Goal: Task Accomplishment & Management: Use online tool/utility

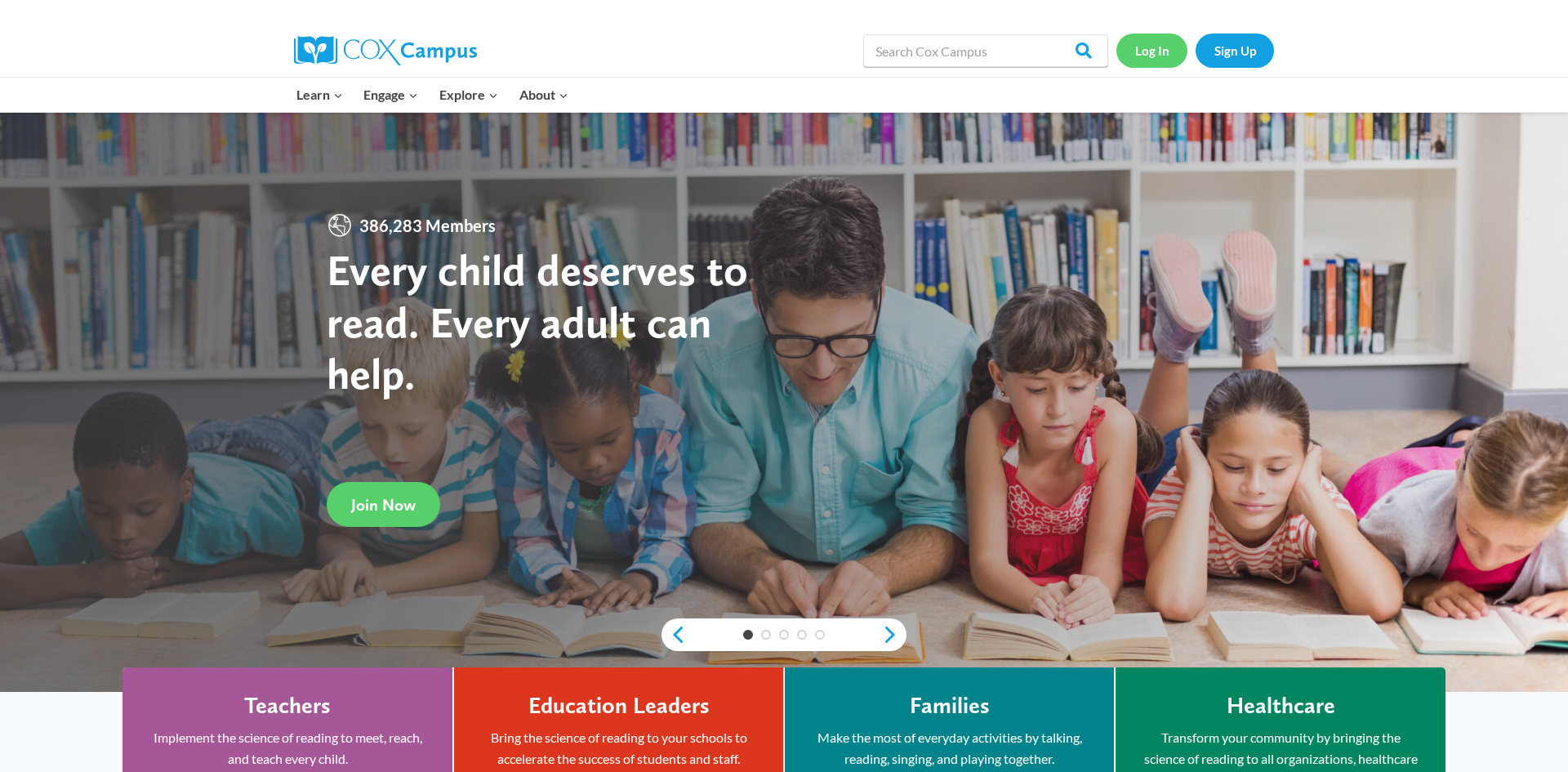
click at [1153, 42] on link "Log In" at bounding box center [1152, 50] width 71 height 33
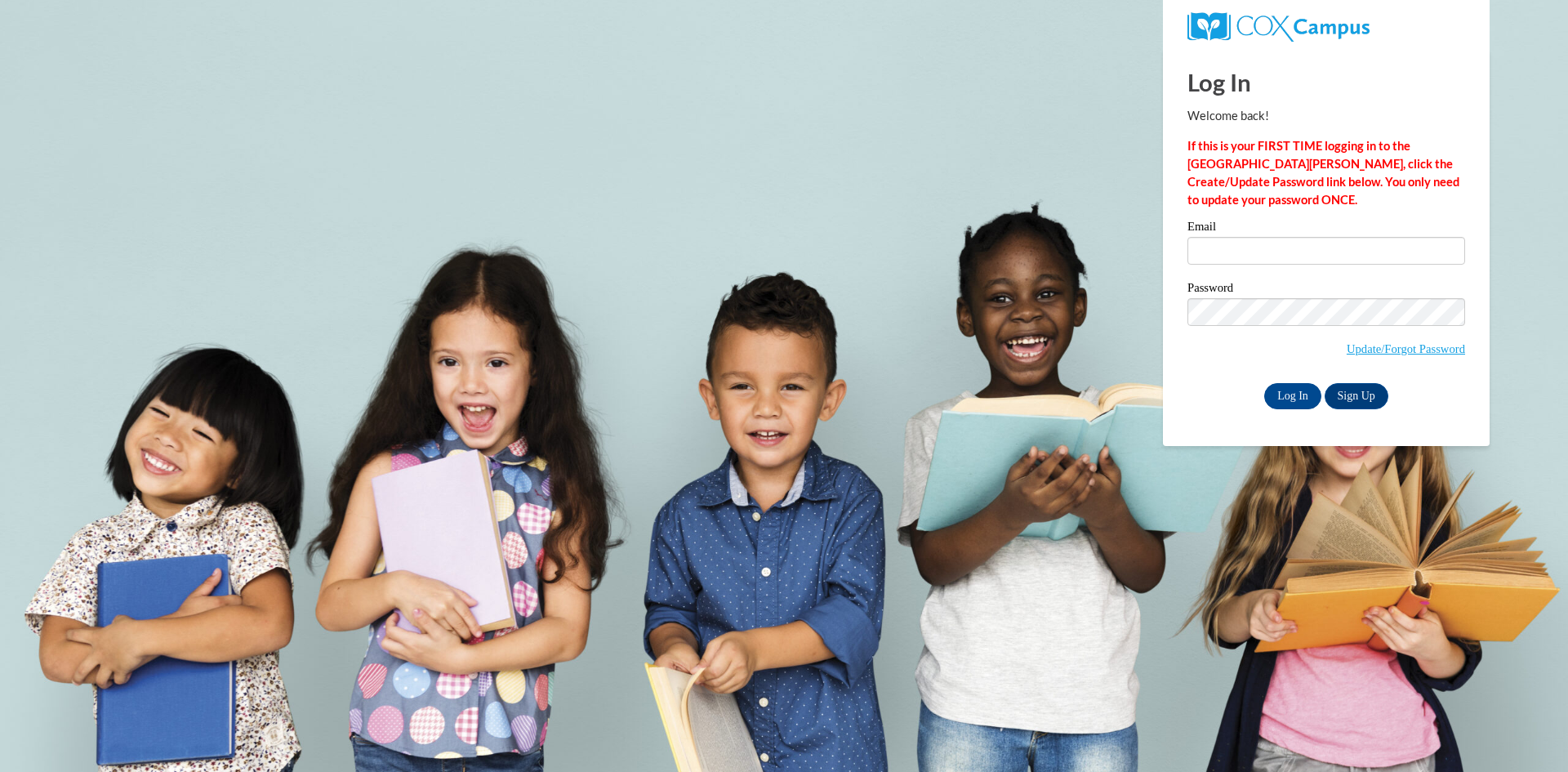
click at [1231, 232] on label "Email" at bounding box center [1325, 229] width 278 height 17
click at [1231, 237] on input "Email" at bounding box center [1325, 250] width 278 height 28
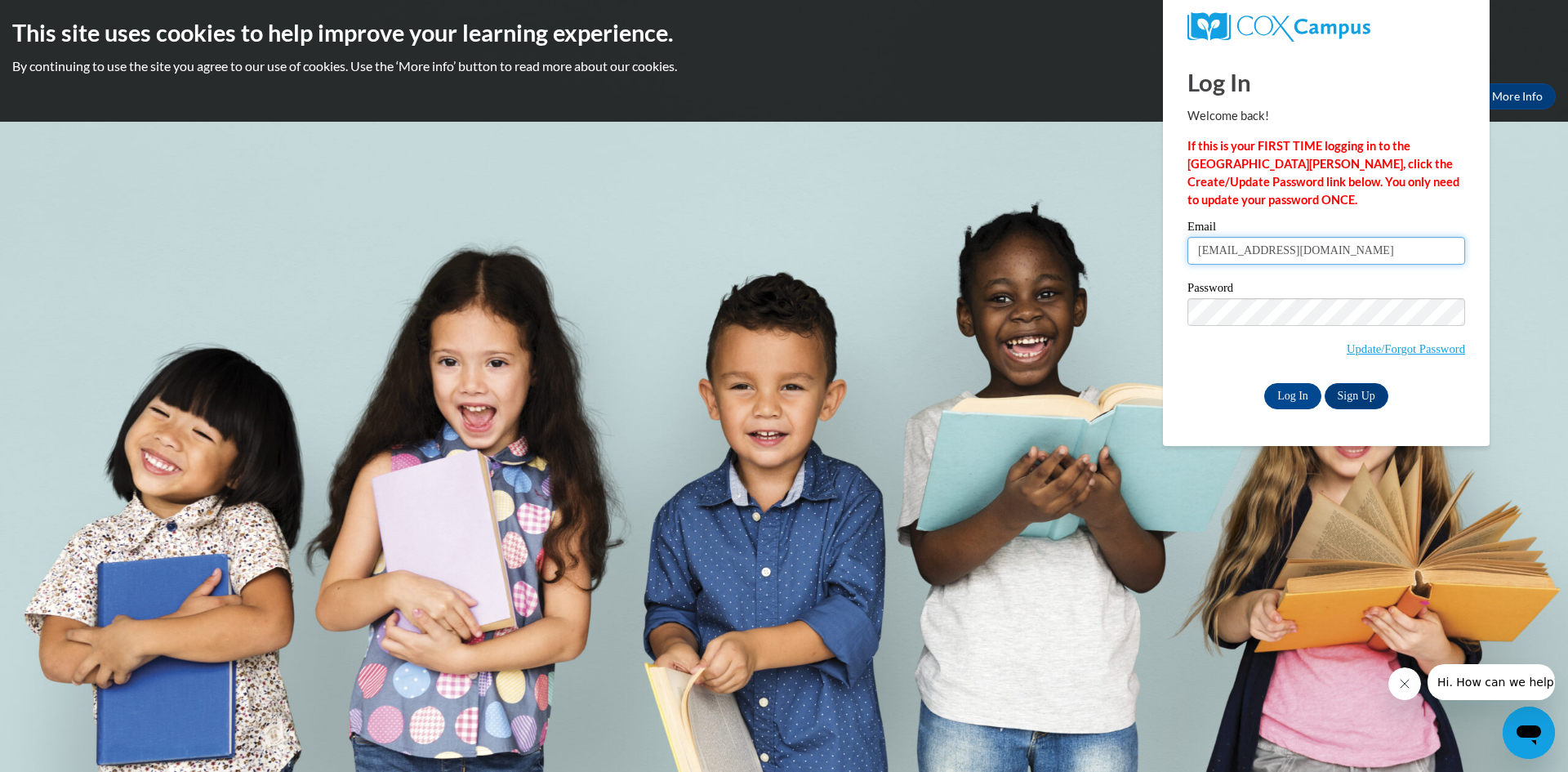
type input "duleivy@aol.com"
click at [1265, 383] on input "Log In" at bounding box center [1293, 396] width 57 height 27
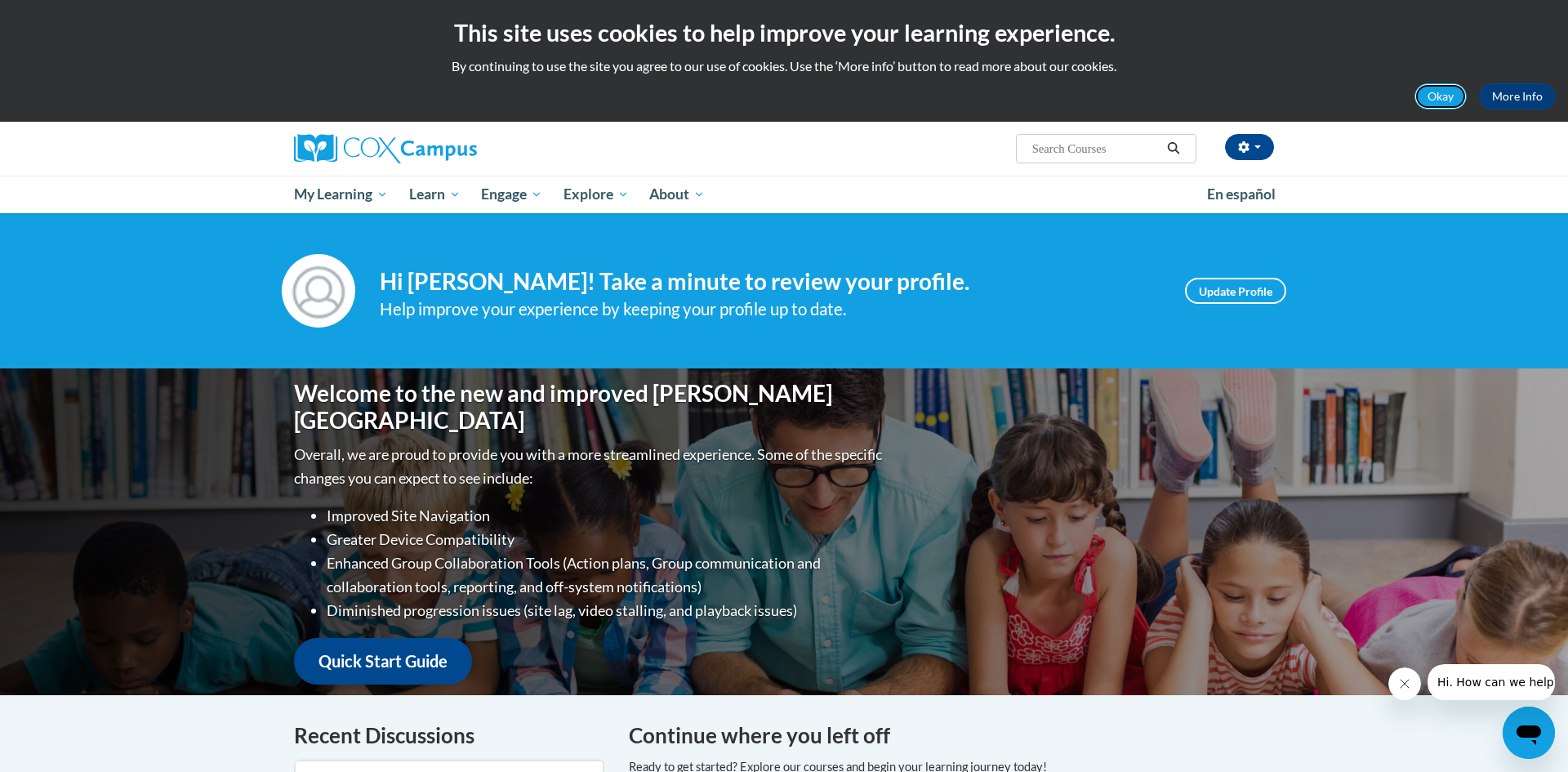
click at [1447, 108] on button "Okay" at bounding box center [1440, 96] width 52 height 27
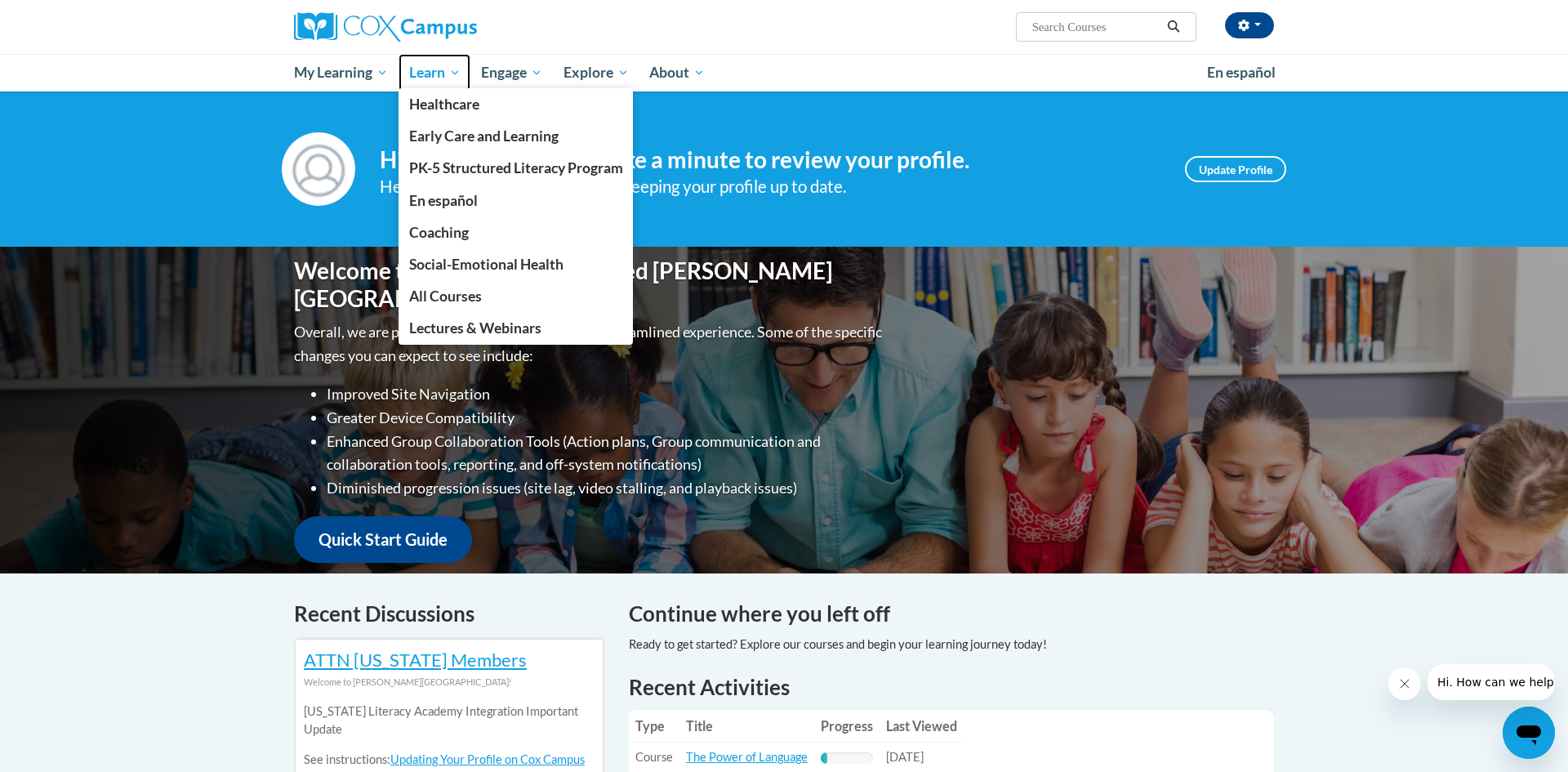
click at [461, 59] on link "Learn" at bounding box center [435, 73] width 73 height 37
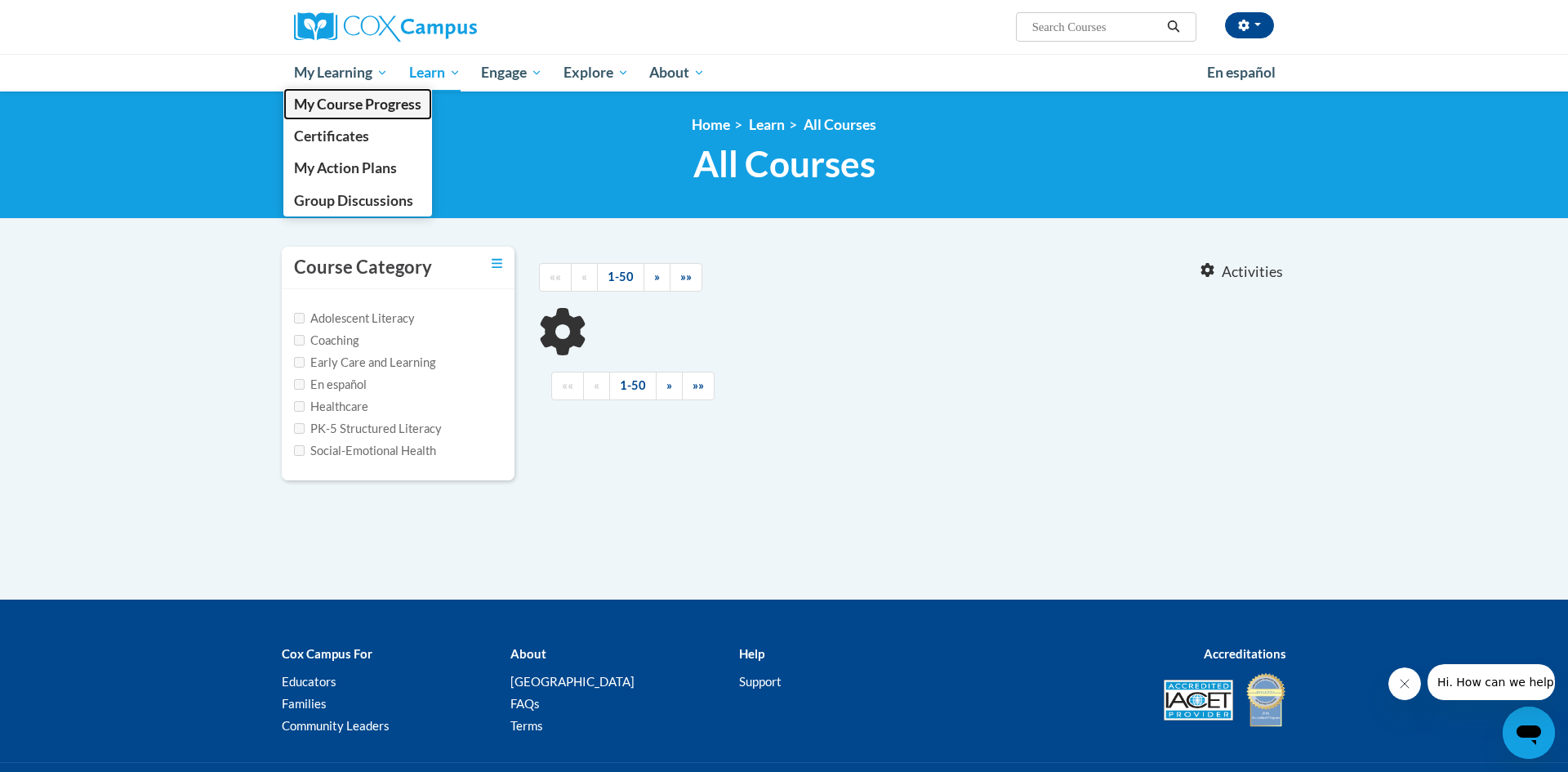
click at [394, 103] on span "My Course Progress" at bounding box center [357, 103] width 128 height 17
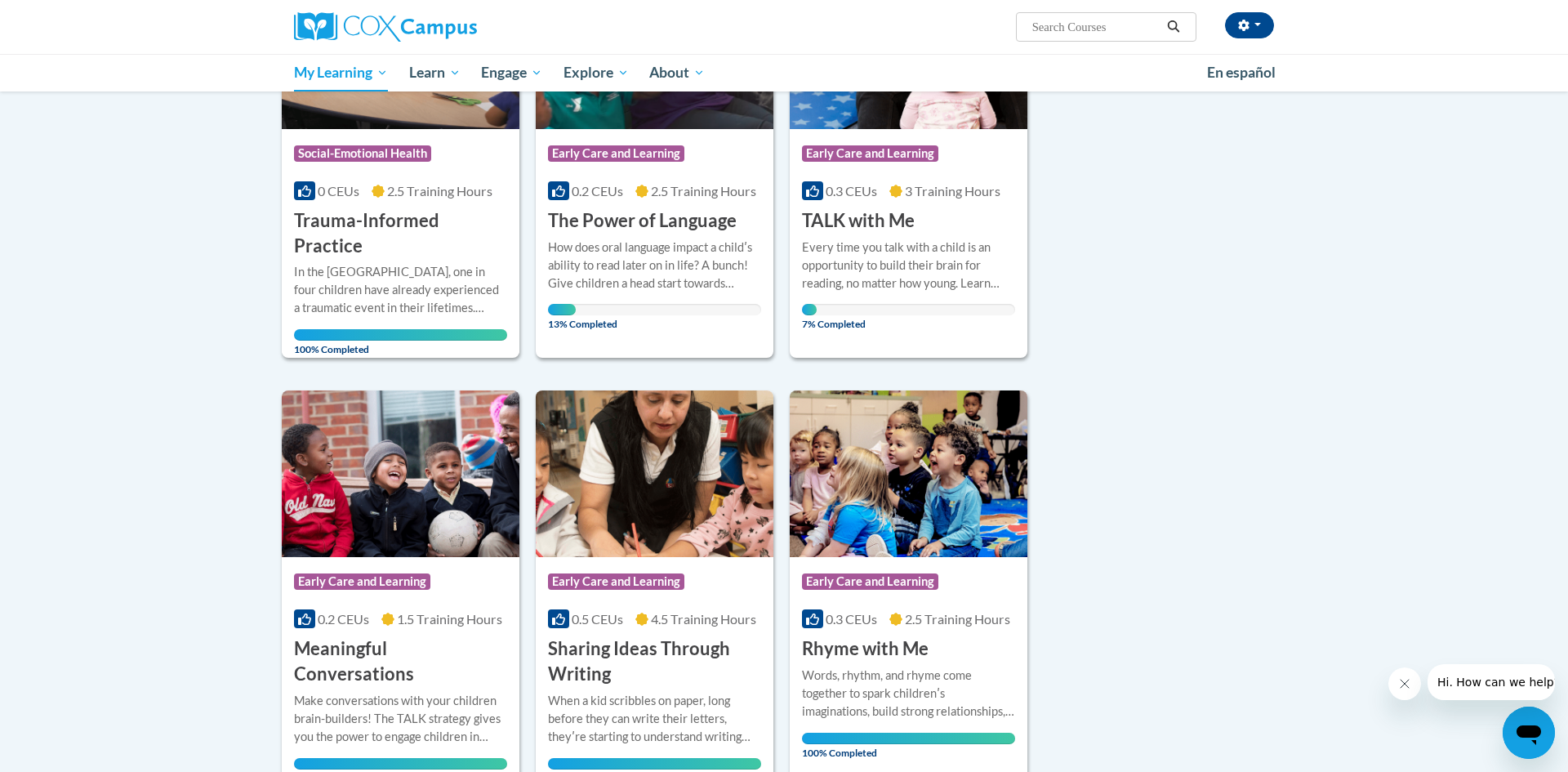
scroll to position [347, 0]
click at [927, 238] on div "Every time you talk with a child is an opportunity to build their brain for rea…" at bounding box center [908, 264] width 213 height 54
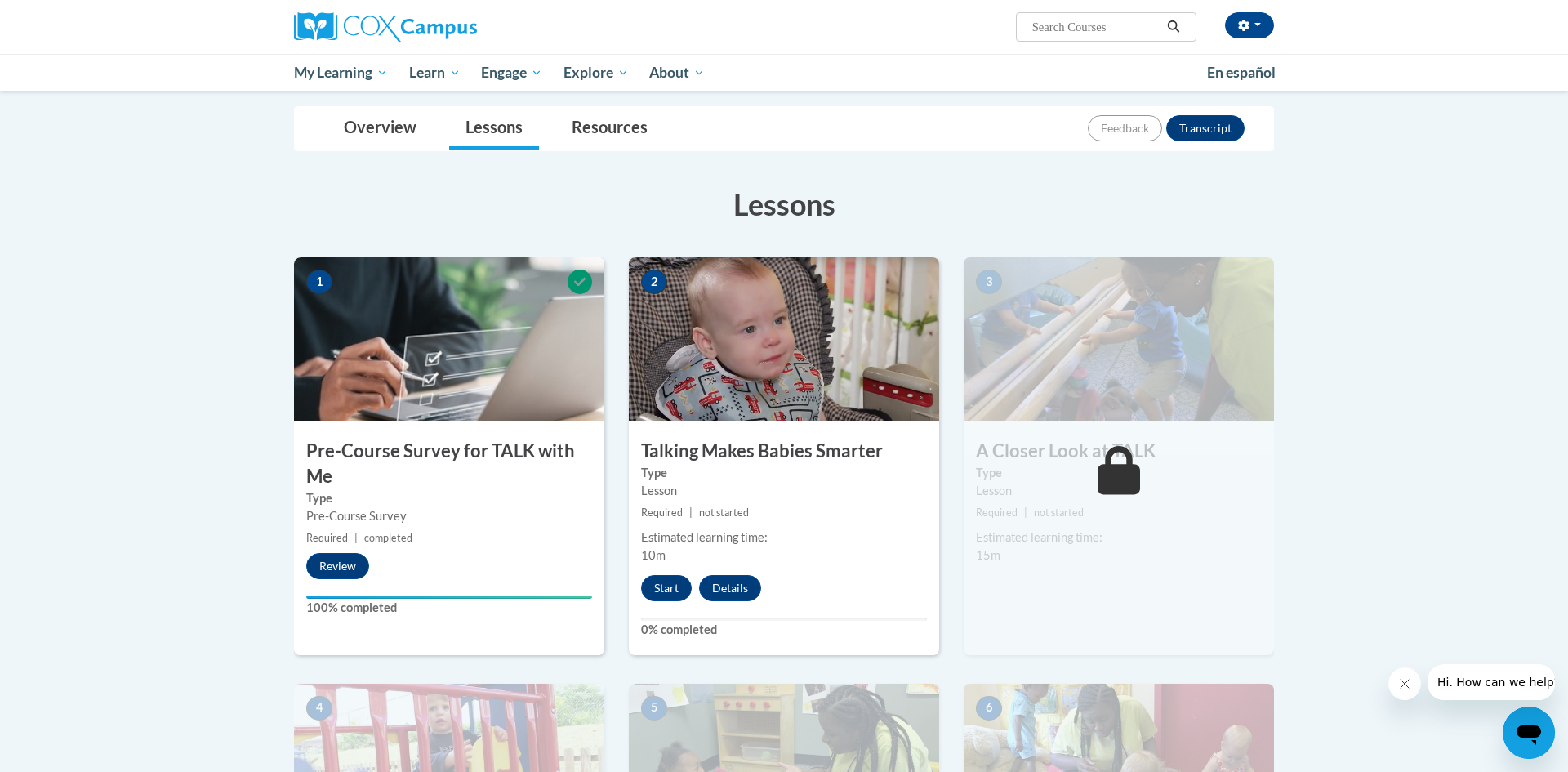
scroll to position [197, 0]
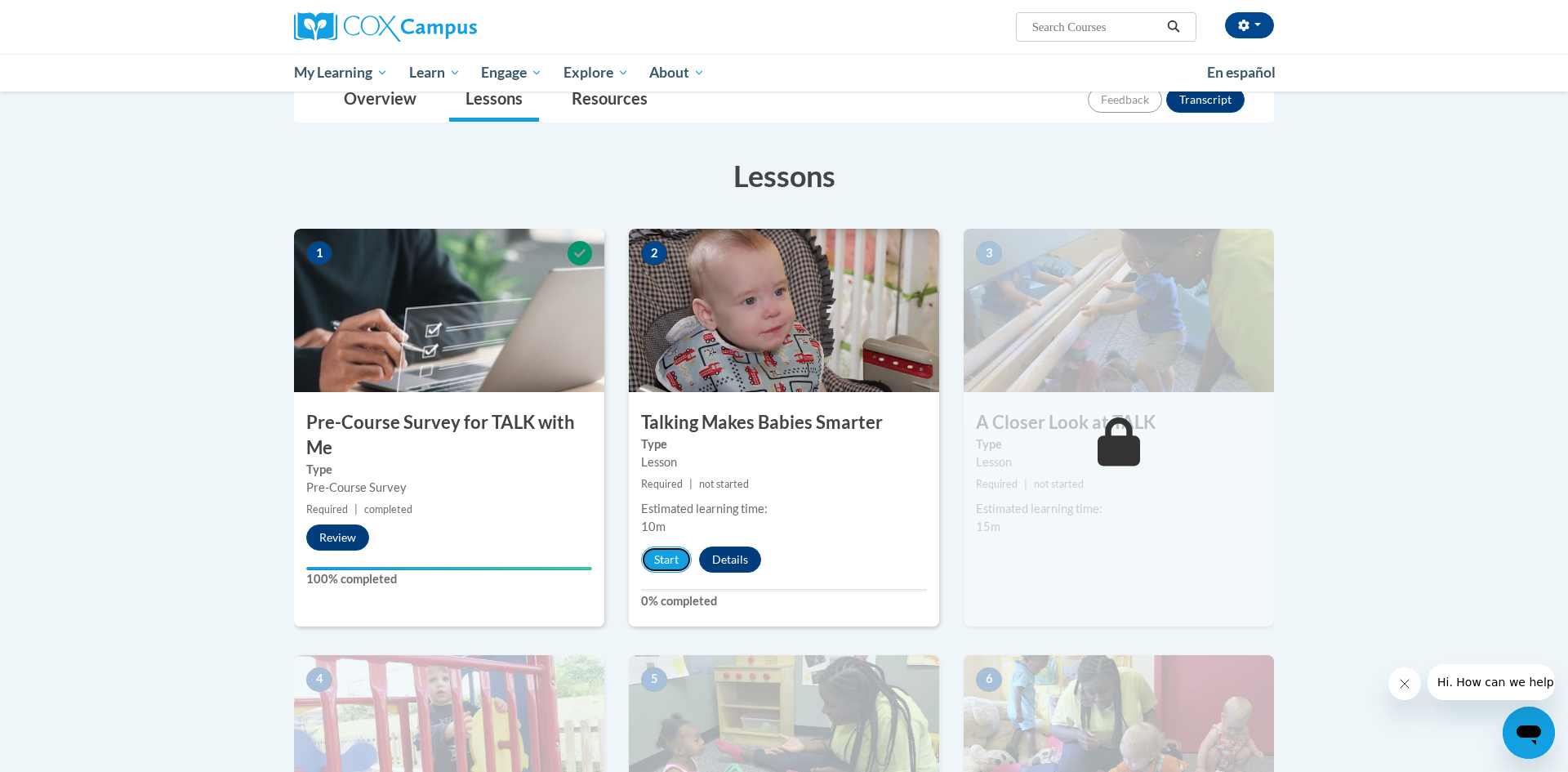
click at [667, 557] on button "Start" at bounding box center [667, 560] width 51 height 27
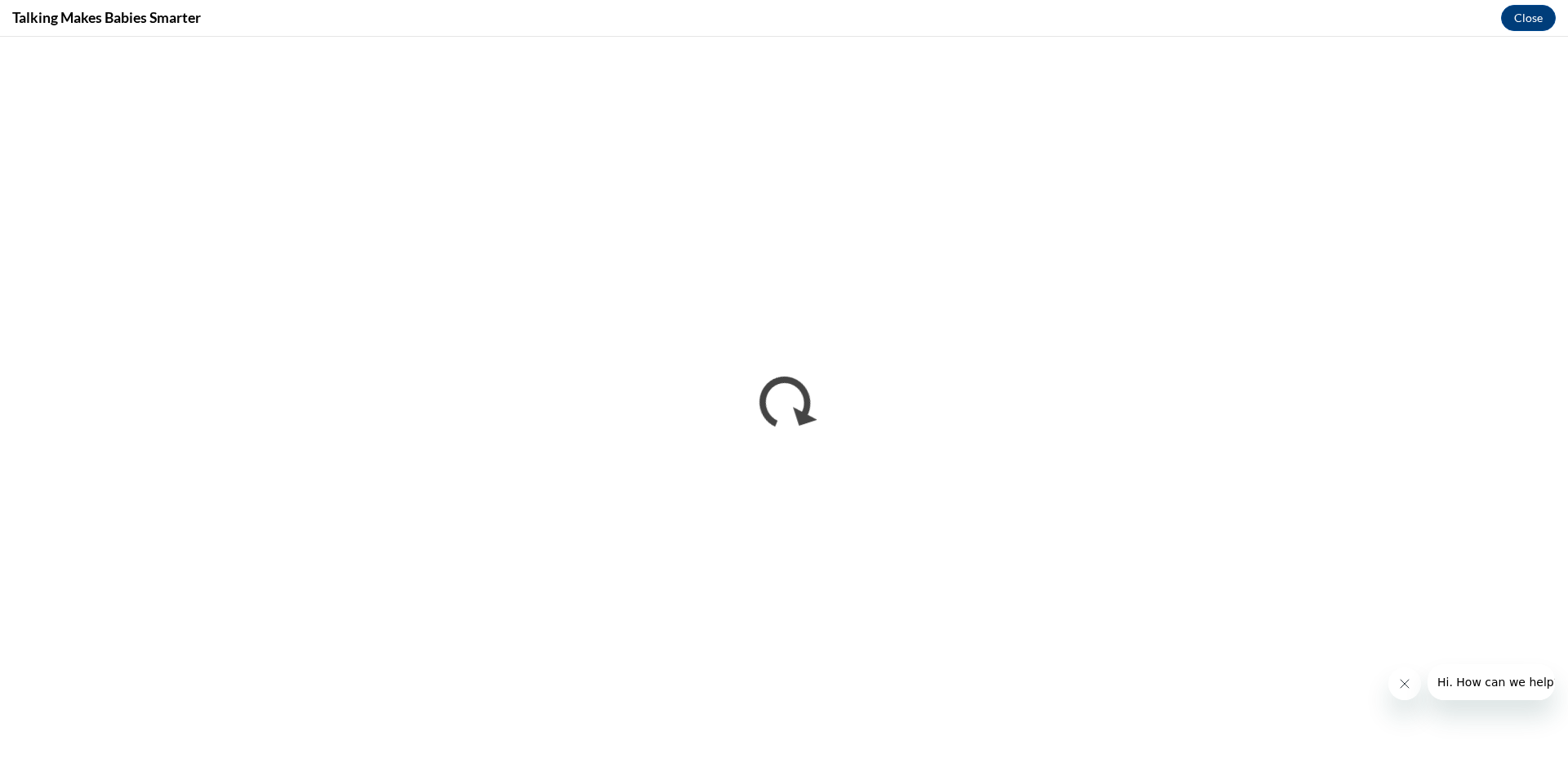
scroll to position [0, 0]
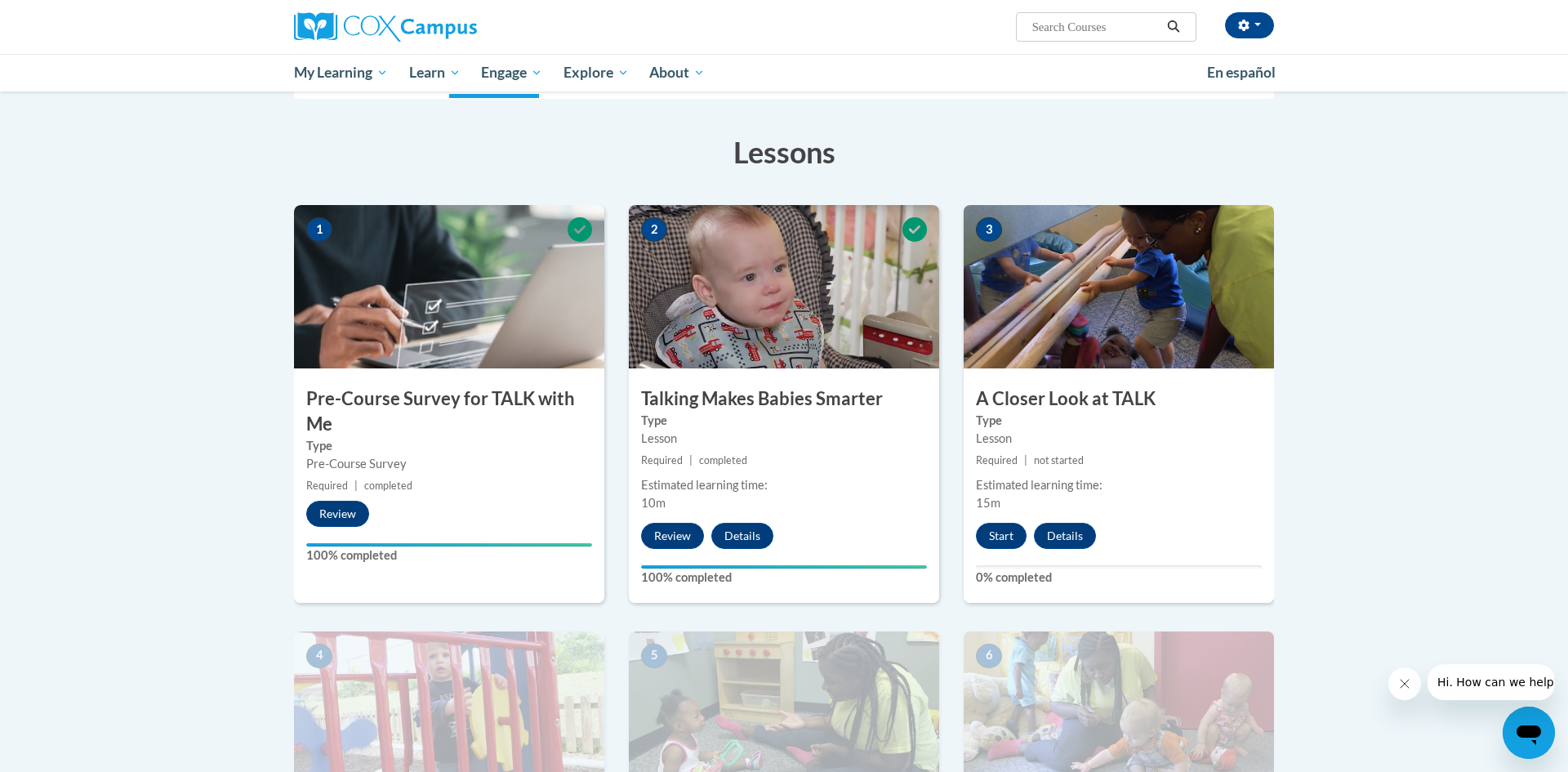
scroll to position [226, 0]
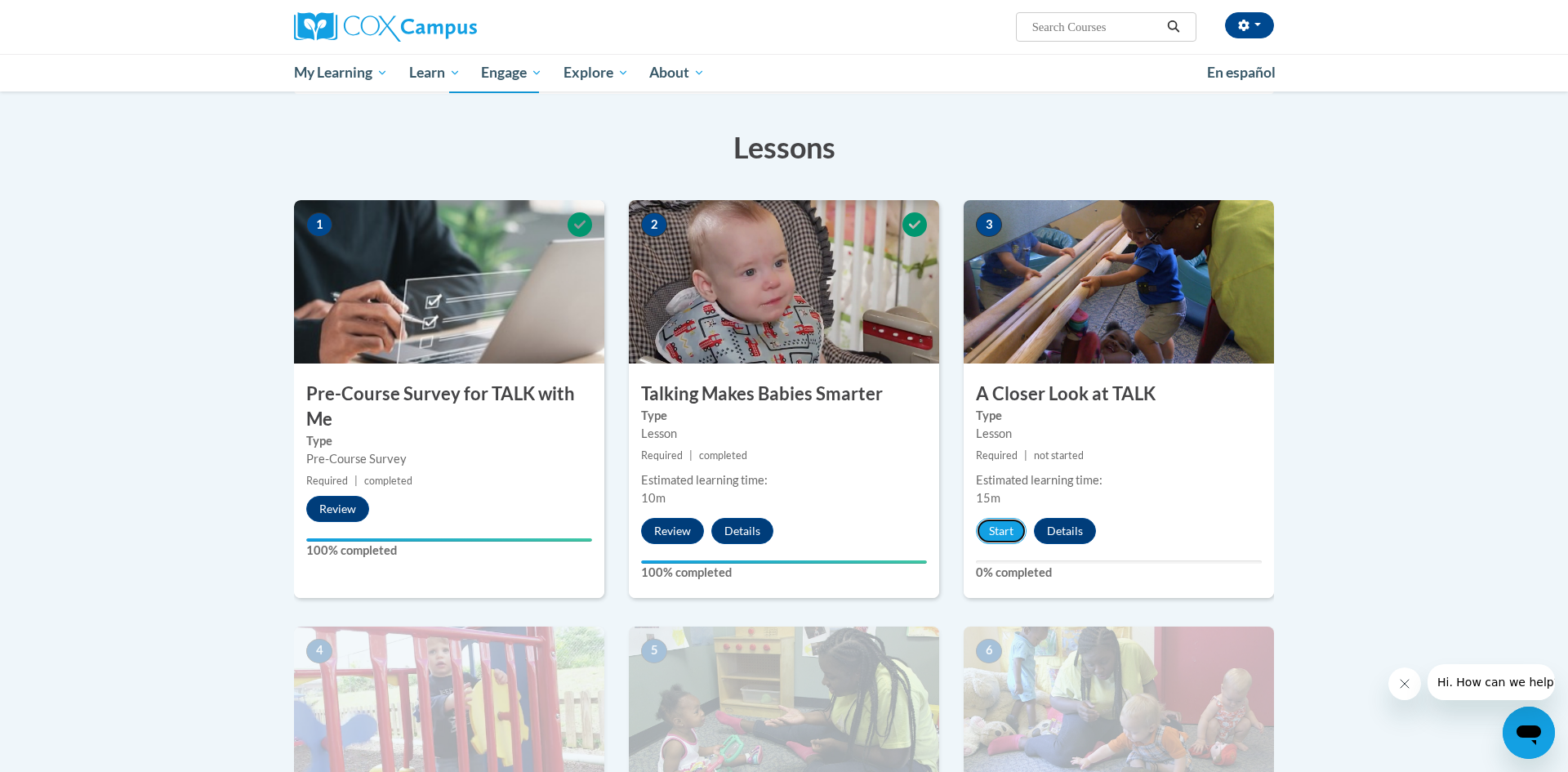
click at [1002, 531] on button "Start" at bounding box center [1001, 530] width 51 height 27
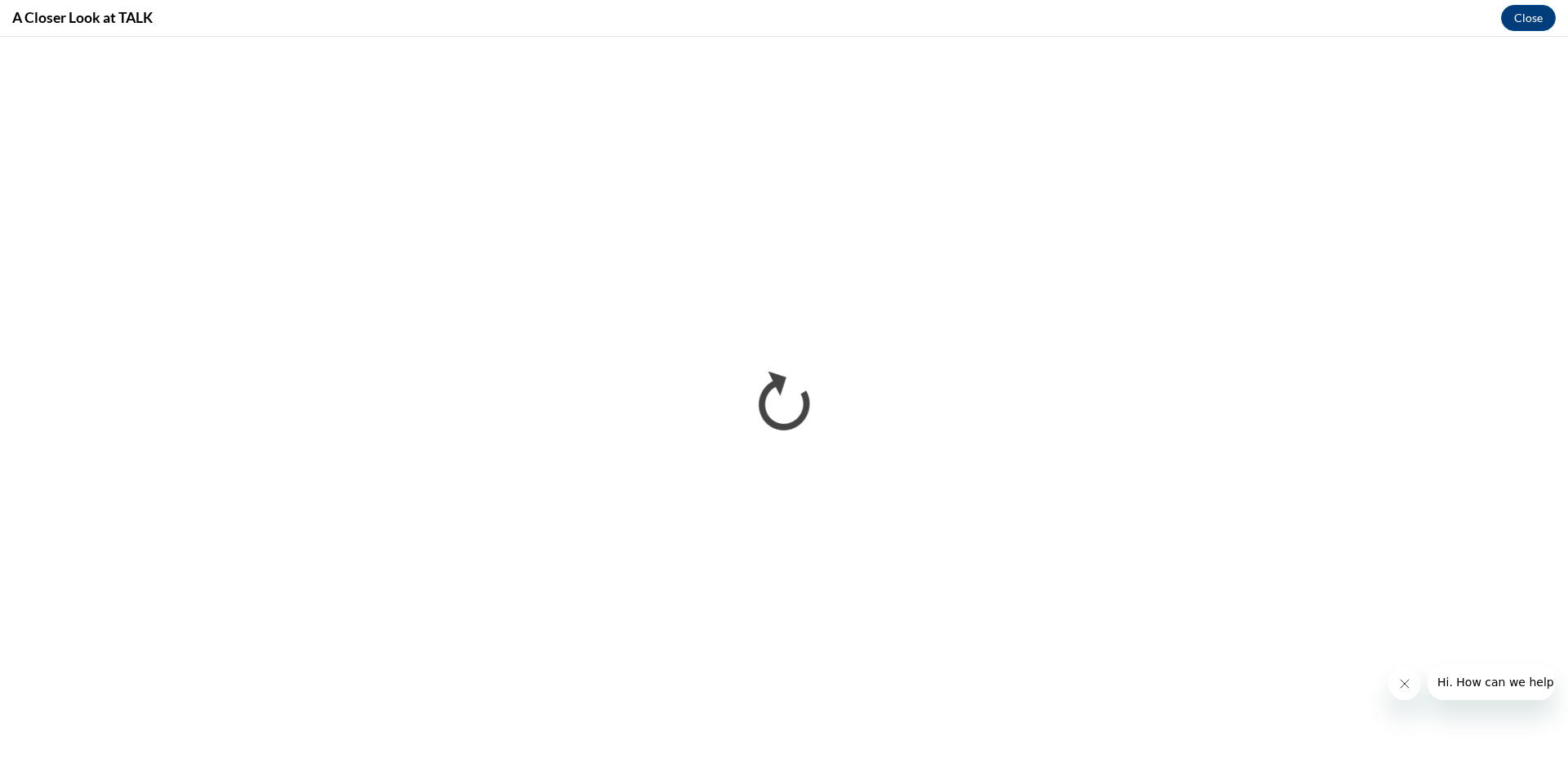
scroll to position [0, 0]
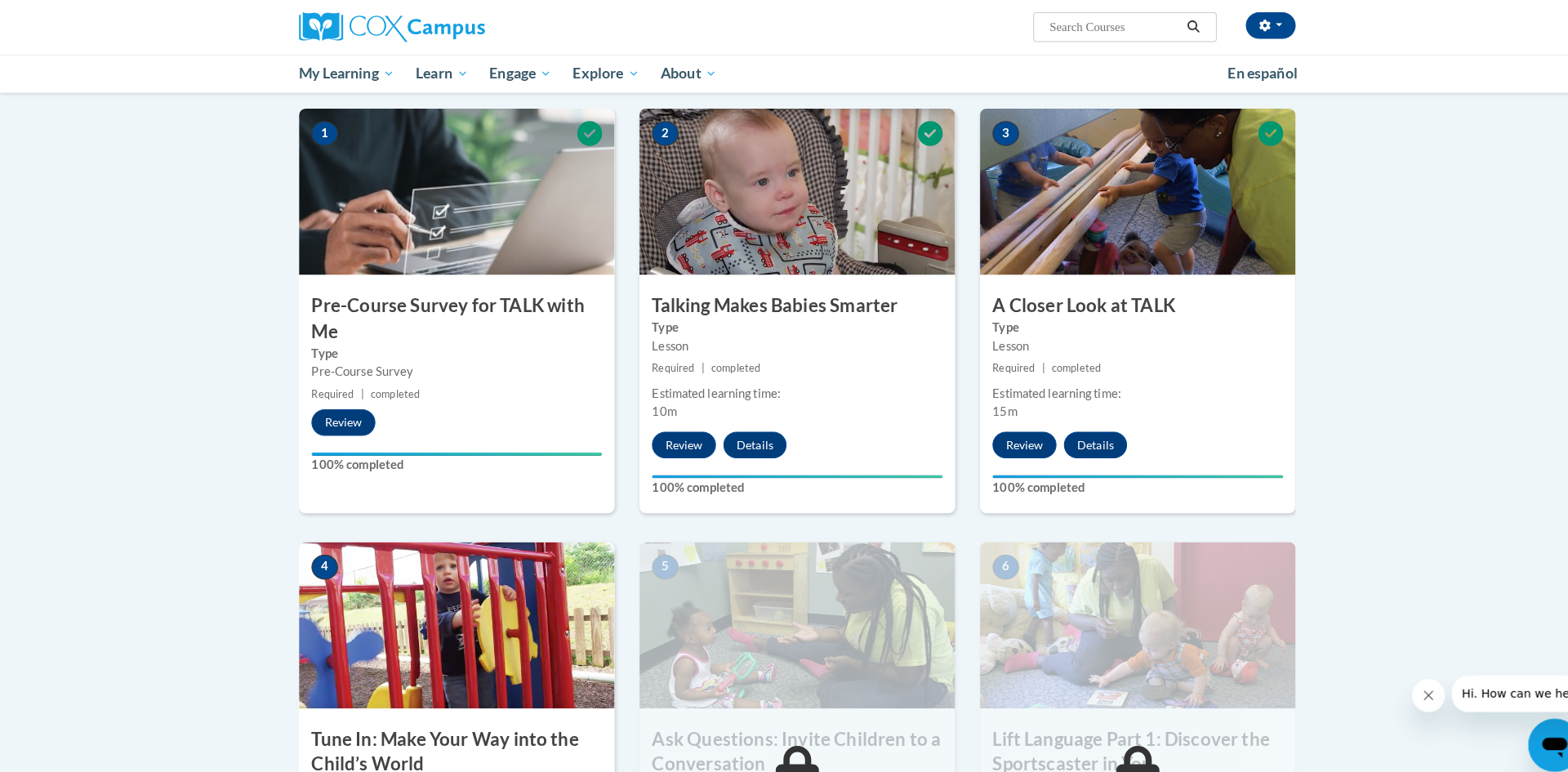
scroll to position [313, 0]
